Goal: Task Accomplishment & Management: Complete application form

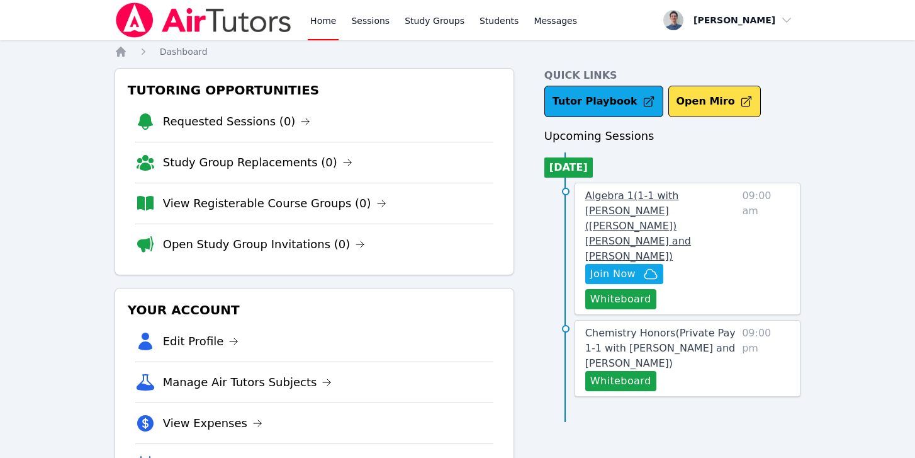
click at [724, 204] on link "Algebra 1 ( 1-1 with Ricardo (Ricky) Muniz and Michael O'Connor )" at bounding box center [661, 226] width 152 height 76
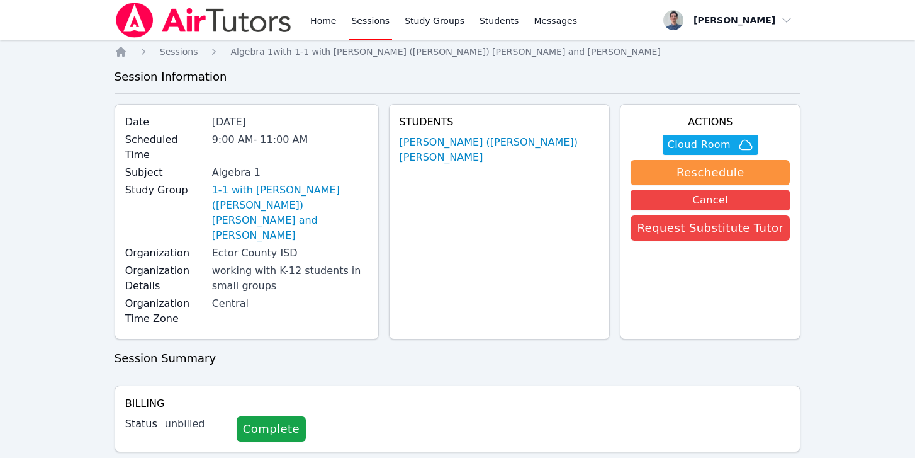
click at [371, 16] on link "Sessions" at bounding box center [370, 20] width 43 height 40
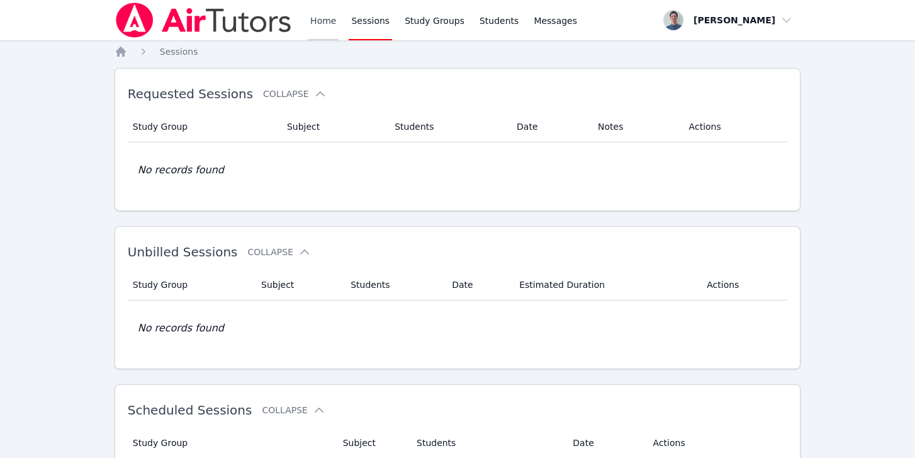
click at [325, 26] on link "Home" at bounding box center [323, 20] width 31 height 40
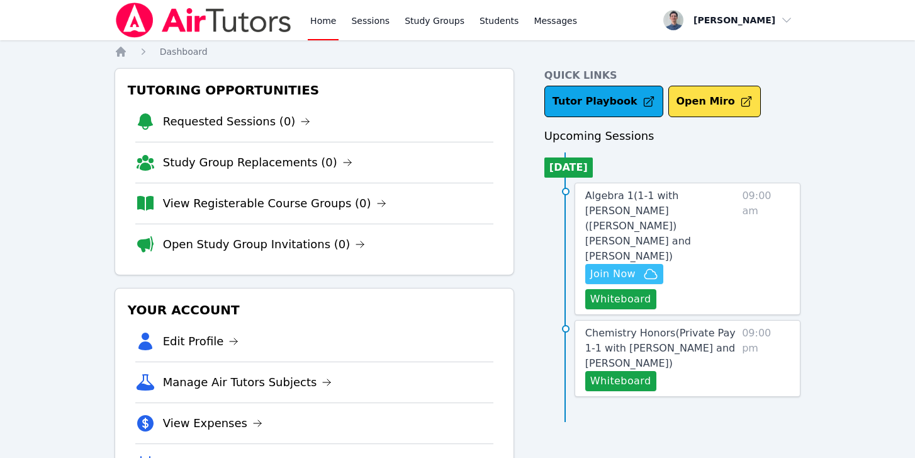
click at [612, 266] on span "Join Now" at bounding box center [612, 273] width 45 height 15
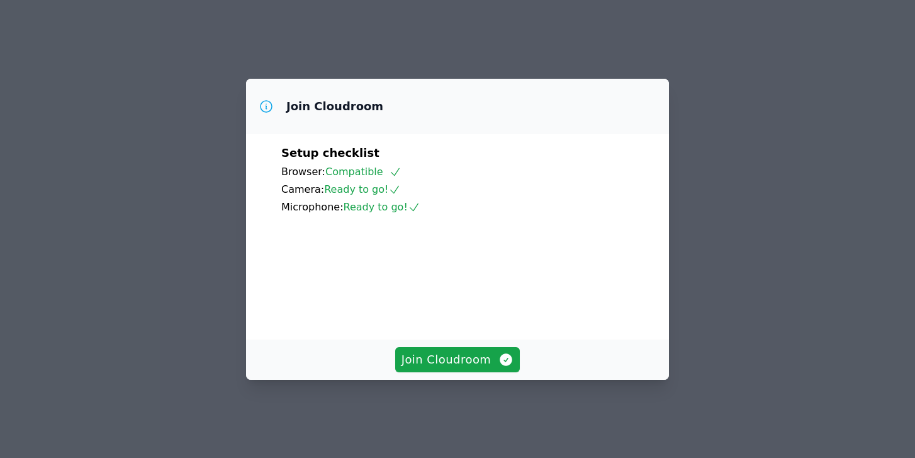
scroll to position [84, 0]
click at [469, 366] on span "Join Cloudroom" at bounding box center [458, 360] width 113 height 18
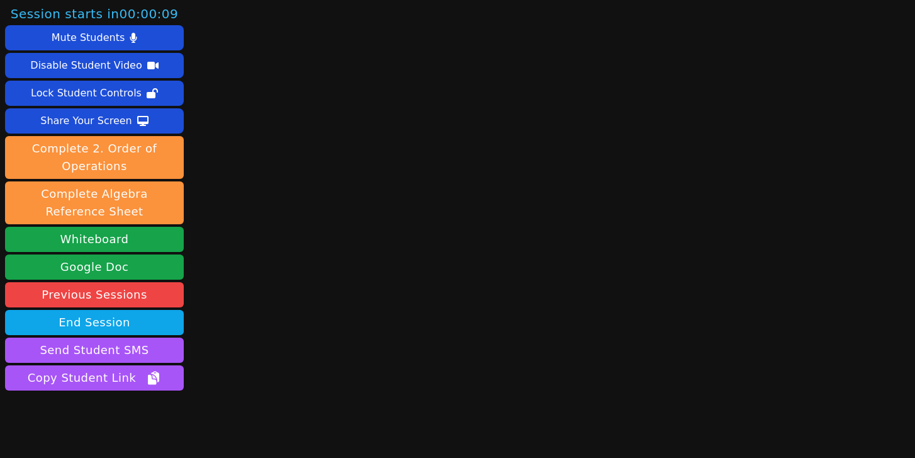
scroll to position [41, 0]
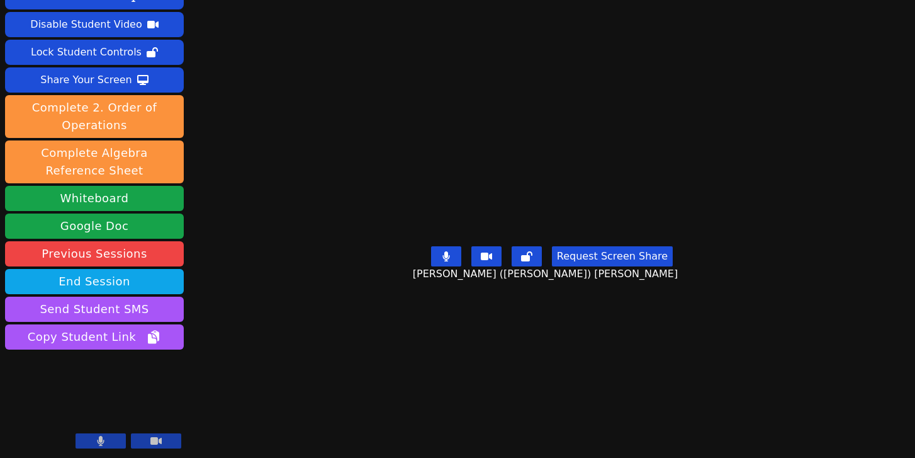
click at [113, 439] on button at bounding box center [101, 440] width 50 height 15
click at [114, 437] on button at bounding box center [101, 440] width 50 height 15
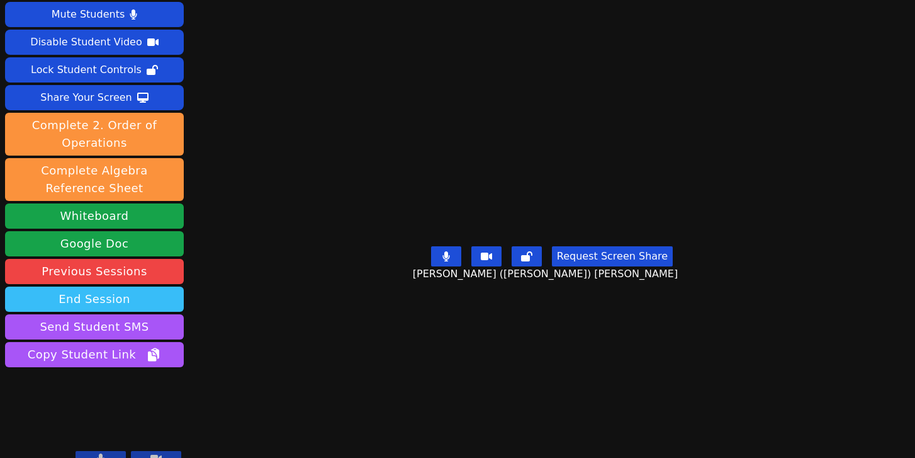
click at [83, 286] on button "End Session" at bounding box center [94, 298] width 179 height 25
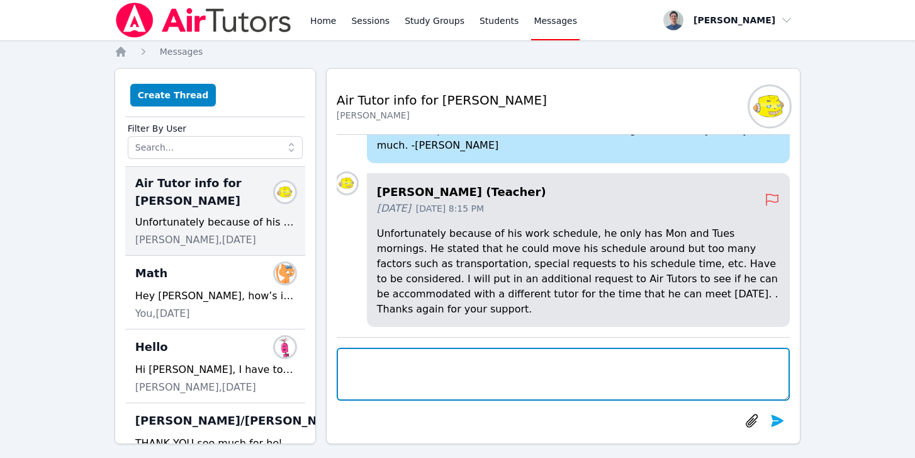
click at [431, 373] on textarea at bounding box center [564, 373] width 454 height 53
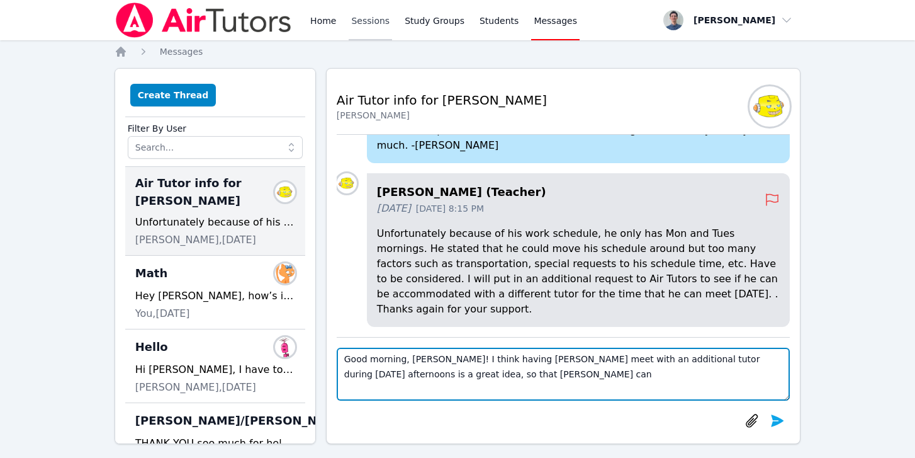
type textarea "Good morning, Marisela! I think having Ricky meet with an additional tutor duri…"
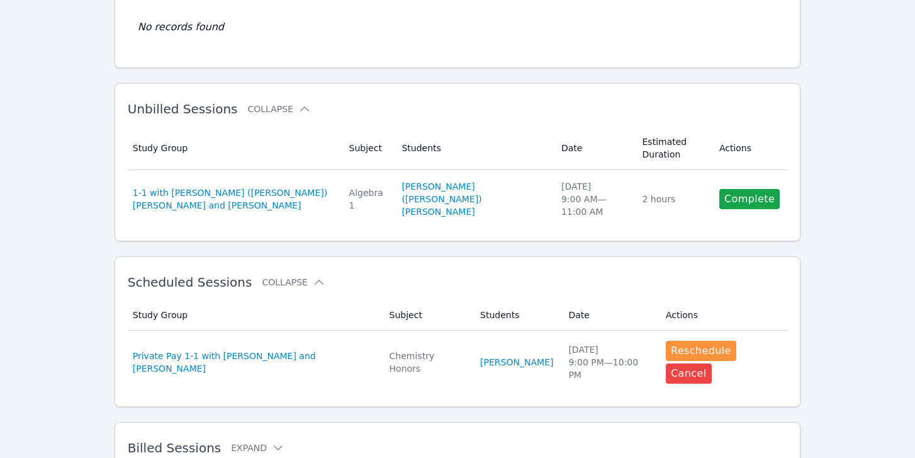
scroll to position [145, 0]
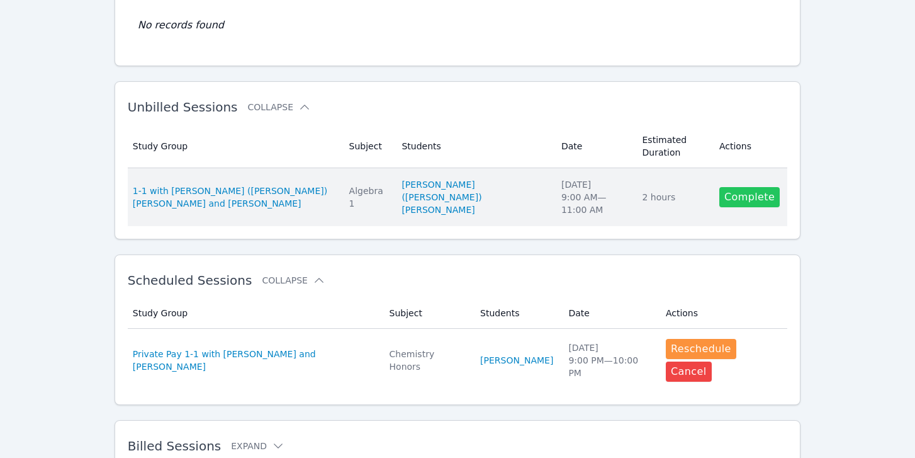
click at [746, 187] on link "Complete" at bounding box center [749, 197] width 60 height 20
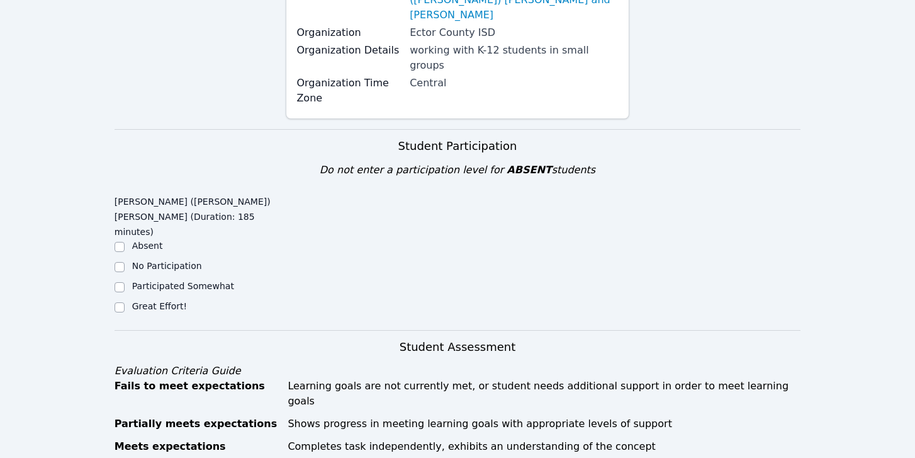
click at [149, 301] on label "Great Effort!" at bounding box center [159, 306] width 55 height 10
click at [125, 302] on input "Great Effort!" at bounding box center [120, 307] width 10 height 10
checkbox input "true"
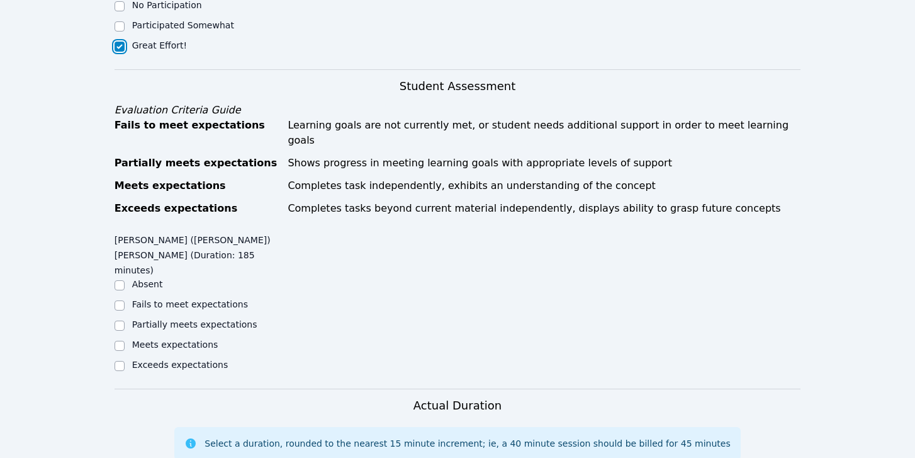
scroll to position [487, 0]
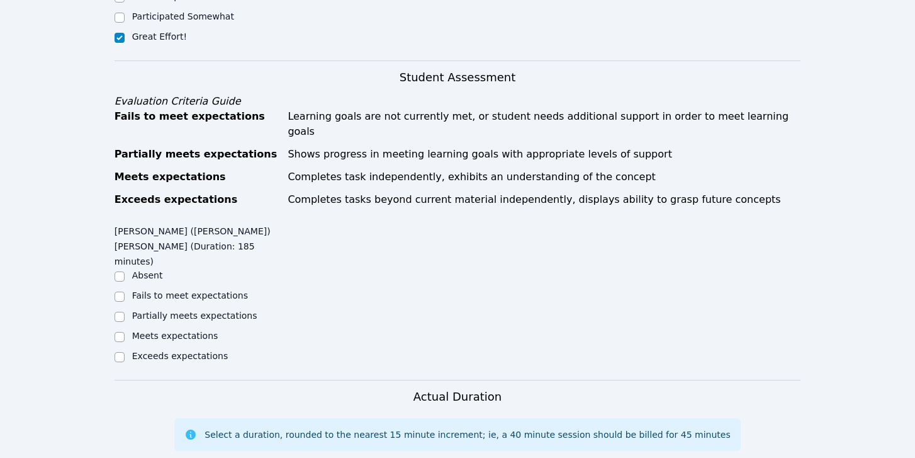
click at [176, 330] on label "Meets expectations" at bounding box center [175, 335] width 86 height 10
click at [125, 332] on input "Meets expectations" at bounding box center [120, 337] width 10 height 10
checkbox input "true"
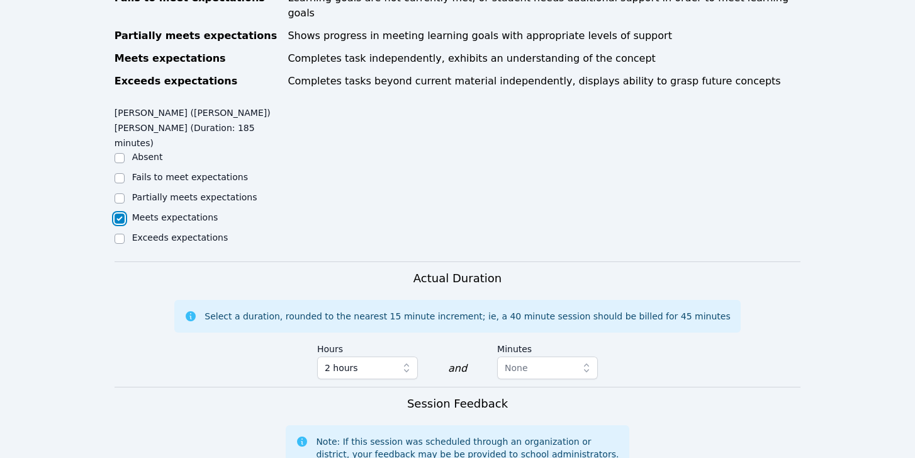
scroll to position [628, 0]
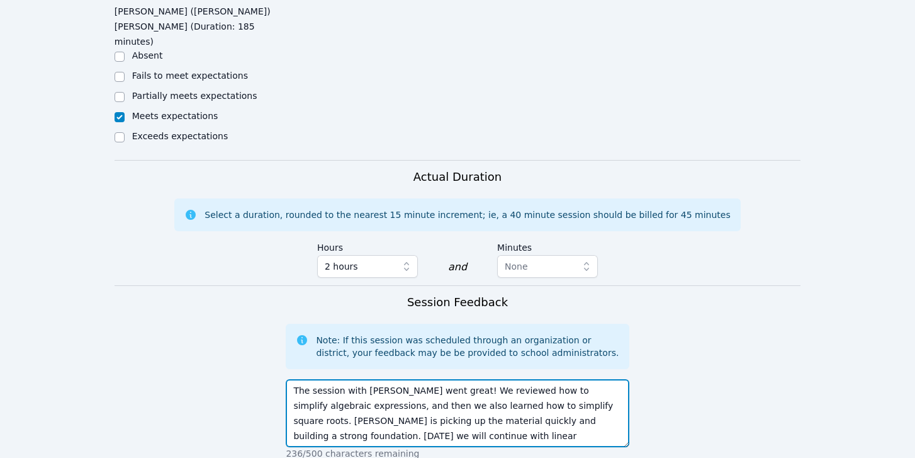
scroll to position [721, 0]
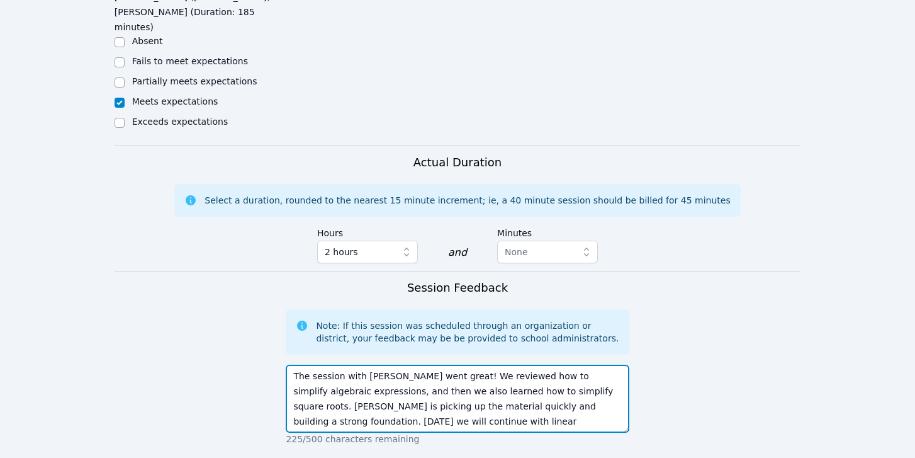
type textarea "The session with [PERSON_NAME] went great! We reviewed how to simplify algebrai…"
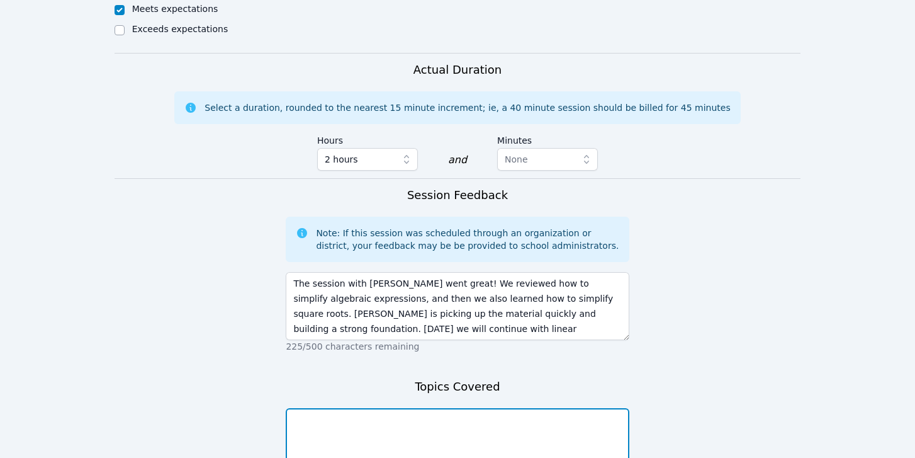
scroll to position [824, 0]
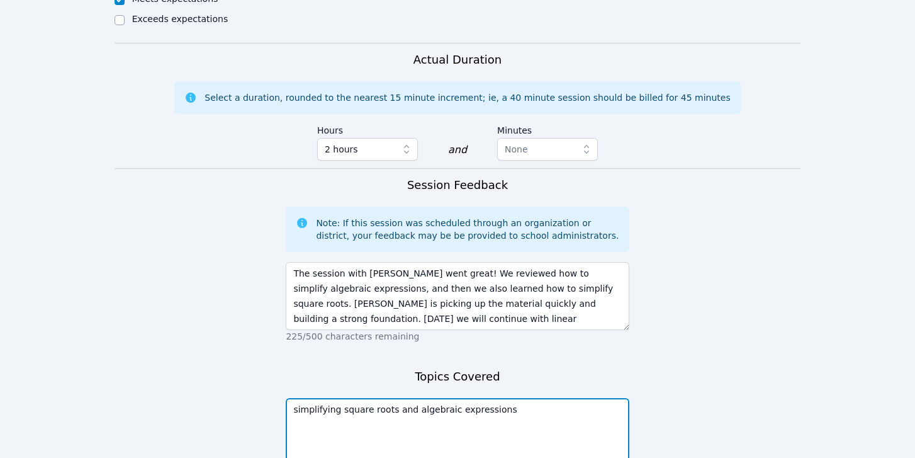
type textarea "simplifying square roots and algebraic expressions"
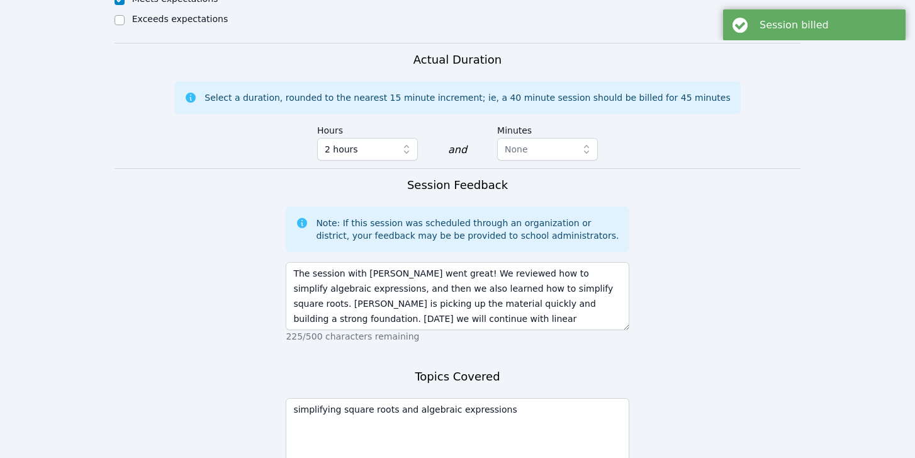
scroll to position [0, 0]
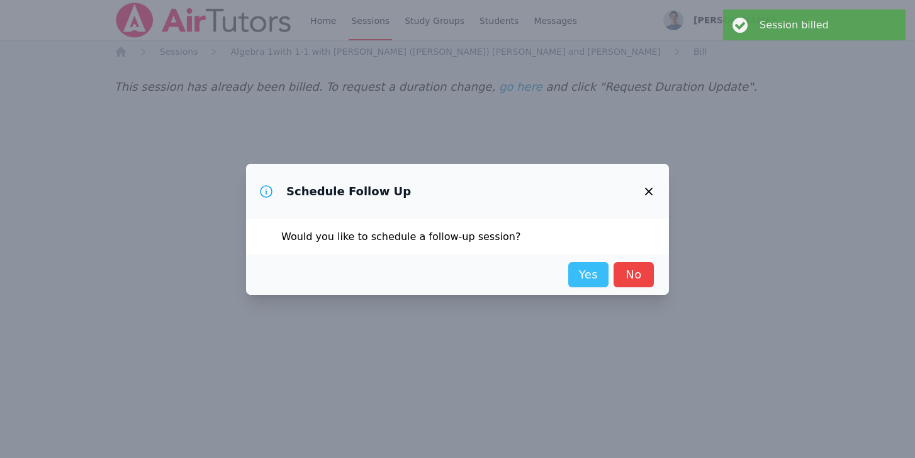
click at [592, 273] on link "Yes" at bounding box center [588, 274] width 40 height 25
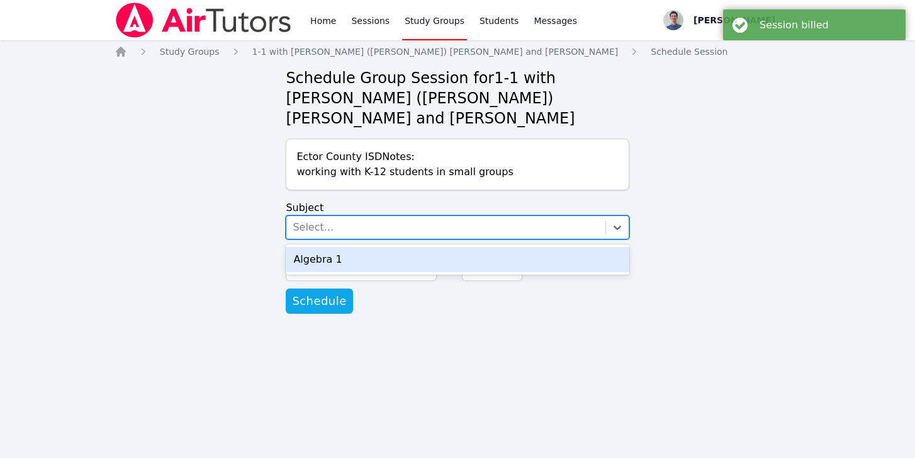
click at [308, 220] on div "Select..." at bounding box center [313, 227] width 41 height 15
click at [308, 247] on div "Algebra 1" at bounding box center [457, 259] width 343 height 25
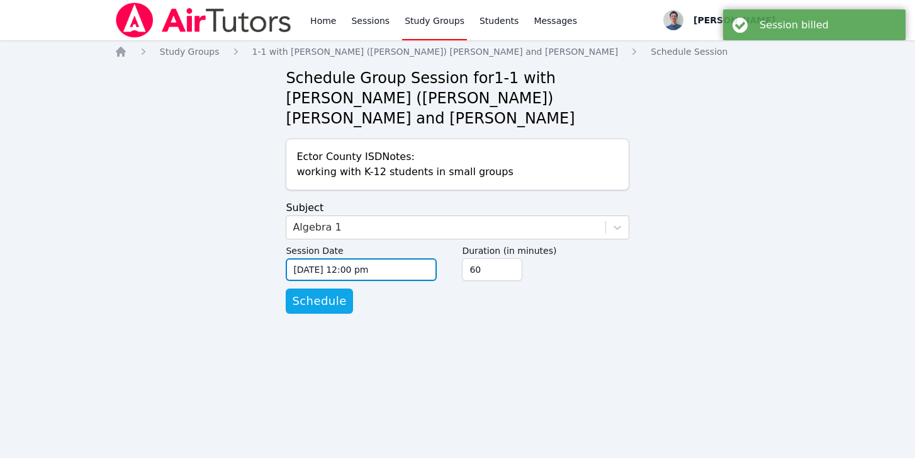
click at [307, 258] on input "[DATE] 12:00 pm" at bounding box center [361, 269] width 151 height 23
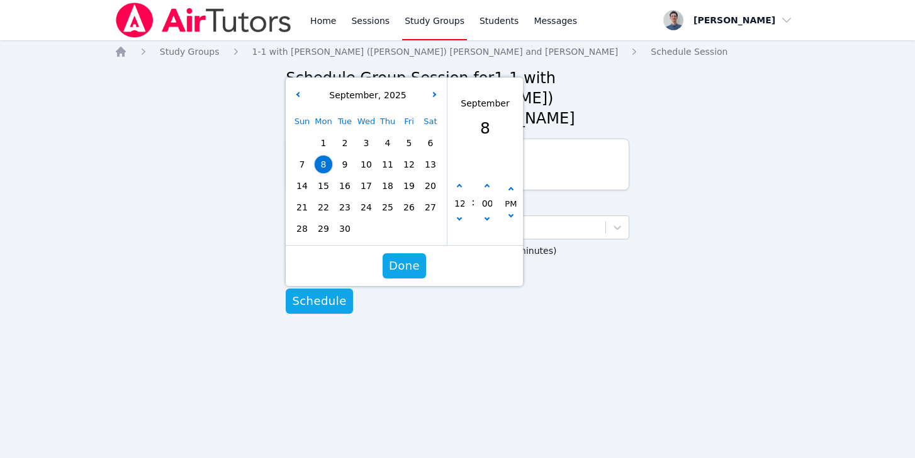
click at [342, 155] on span "9" at bounding box center [345, 164] width 18 height 18
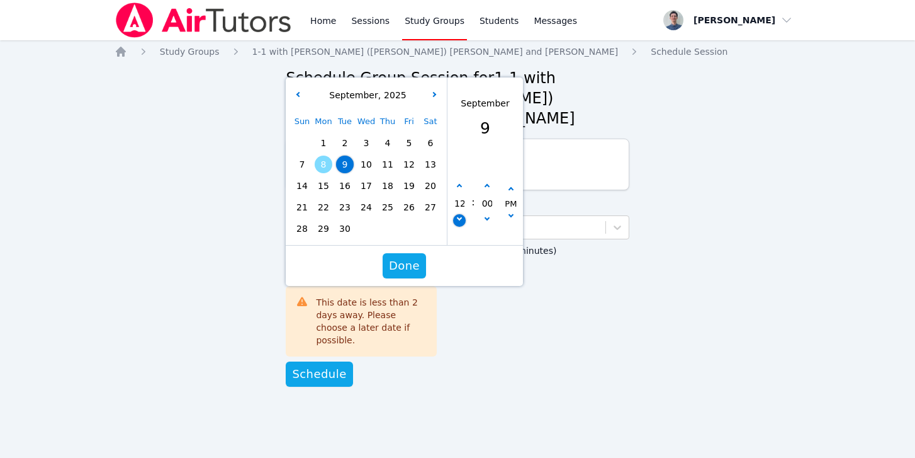
click at [458, 214] on button "button" at bounding box center [459, 220] width 13 height 13
type input "[DATE] 11:00 am"
type input "11"
click at [458, 214] on button "button" at bounding box center [459, 220] width 13 height 13
type input "[DATE] 10:00 am"
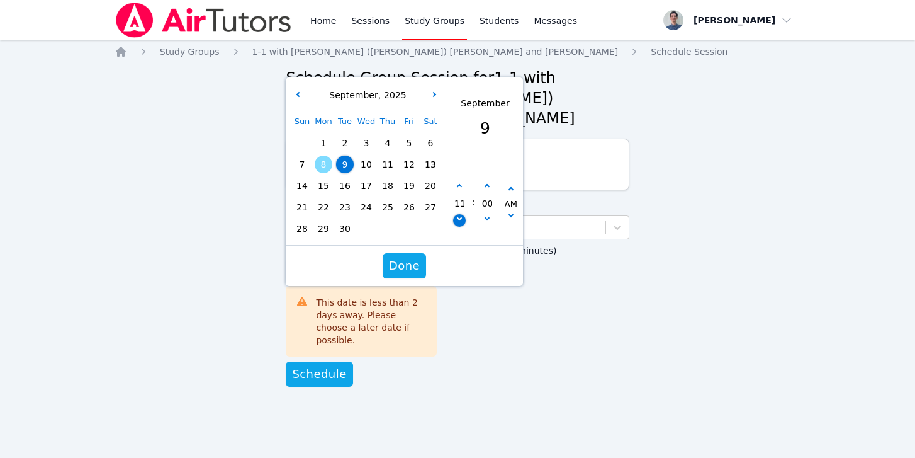
type input "10"
click at [458, 215] on icon "button" at bounding box center [459, 217] width 5 height 5
type input "[DATE] 09:00 am"
type input "09"
click at [408, 253] on button "Done" at bounding box center [404, 265] width 43 height 25
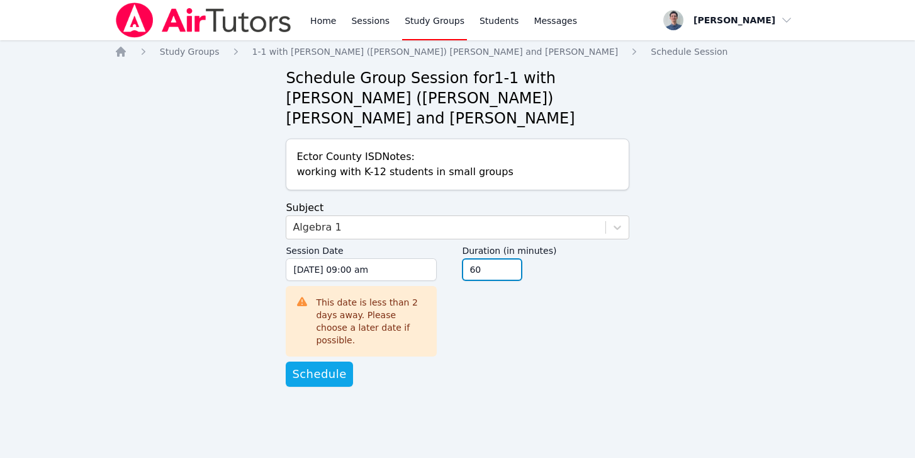
drag, startPoint x: 481, startPoint y: 249, endPoint x: 453, endPoint y: 249, distance: 28.3
click at [453, 249] on div "Session Date [DATE] 09:00 am [DATE] 9:00 am This date is less than 2 days away.…" at bounding box center [457, 300] width 343 height 122
type input "120"
click at [320, 365] on span "Schedule" at bounding box center [319, 374] width 54 height 18
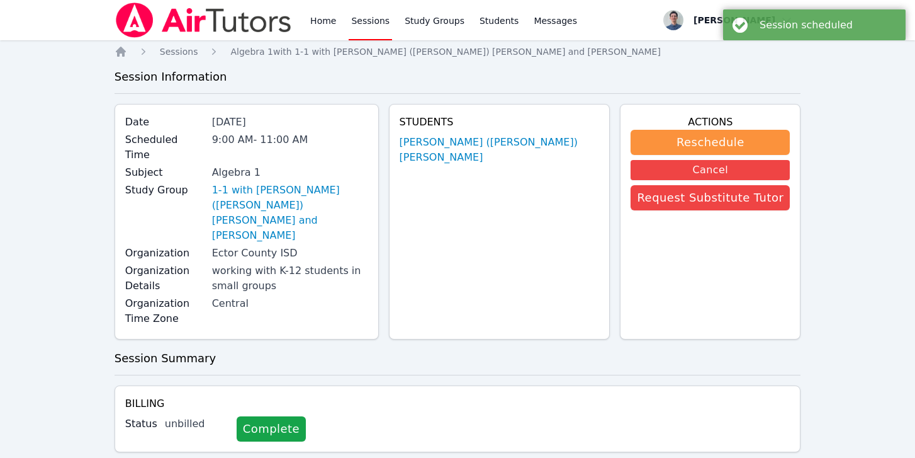
click at [361, 26] on link "Sessions" at bounding box center [370, 20] width 43 height 40
